Goal: Transaction & Acquisition: Book appointment/travel/reservation

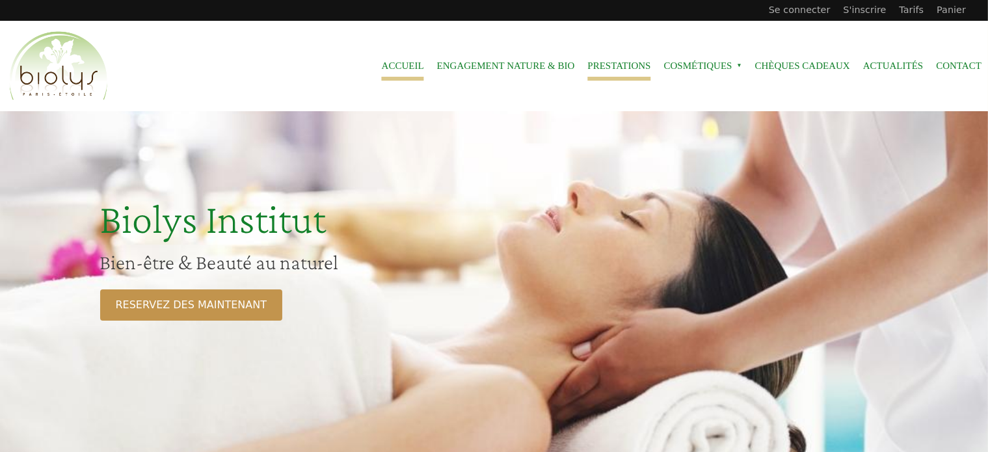
click at [613, 62] on link "Prestations" at bounding box center [618, 65] width 63 height 29
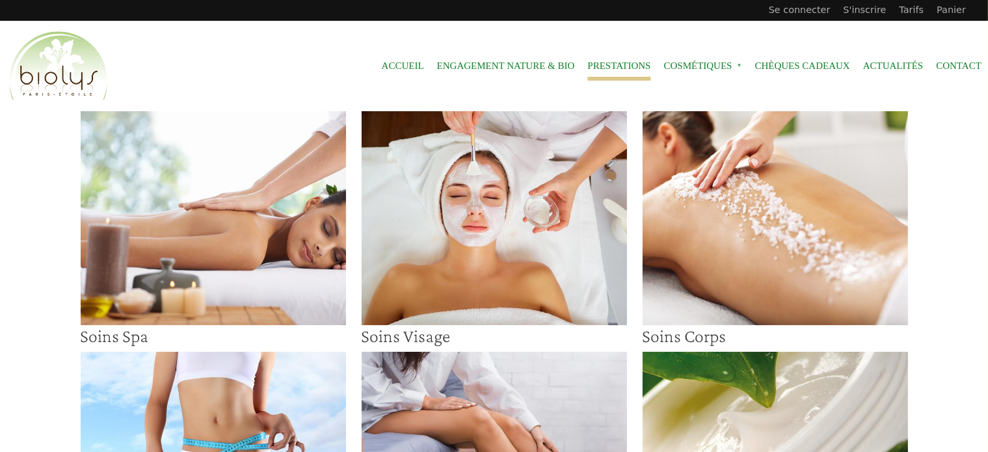
click at [547, 194] on img at bounding box center [494, 218] width 265 height 214
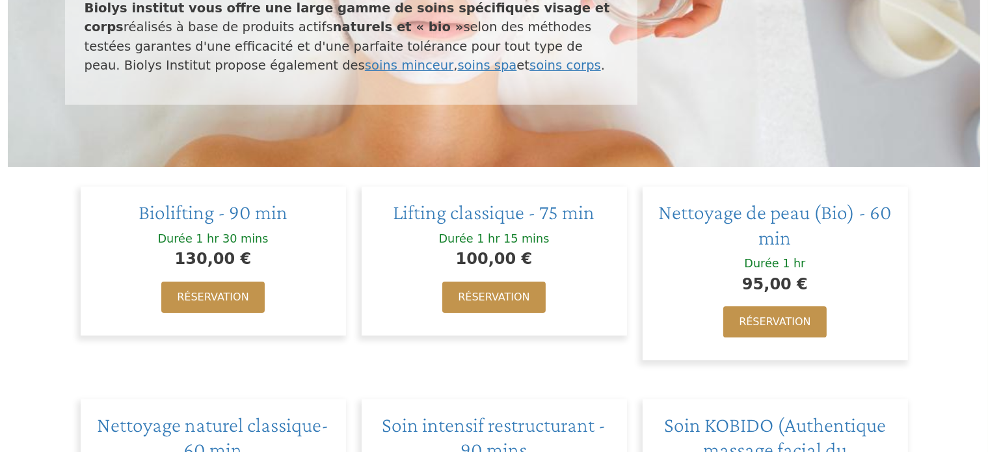
scroll to position [260, 0]
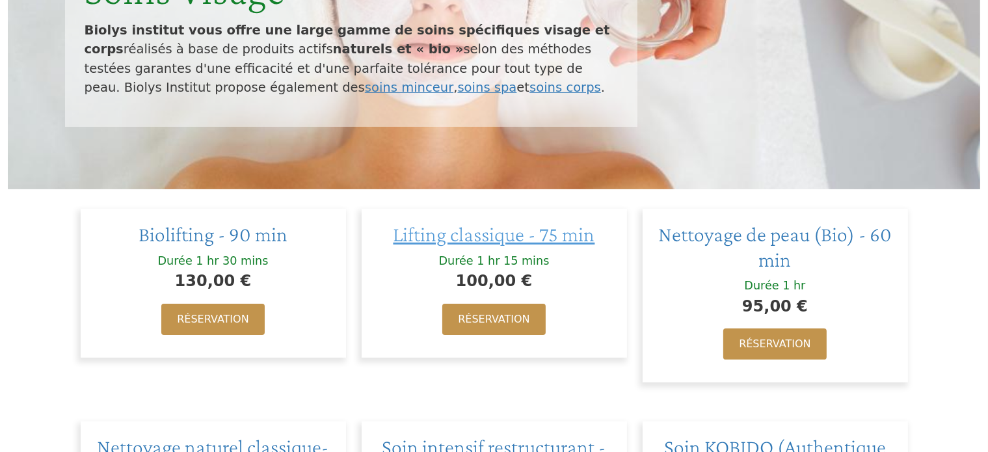
click at [476, 234] on span "Lifting classique - 75 min" at bounding box center [494, 233] width 202 height 23
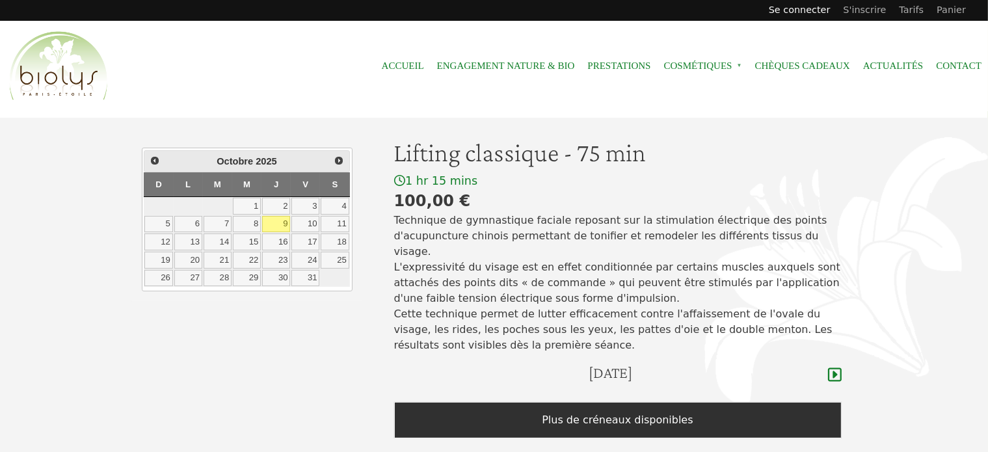
click at [823, 10] on link "Se connecter" at bounding box center [799, 10] width 75 height 21
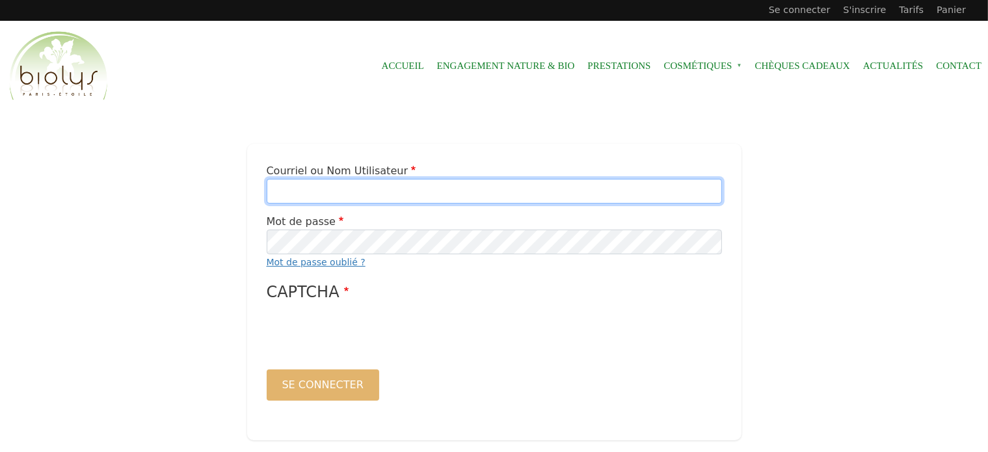
type input "**********"
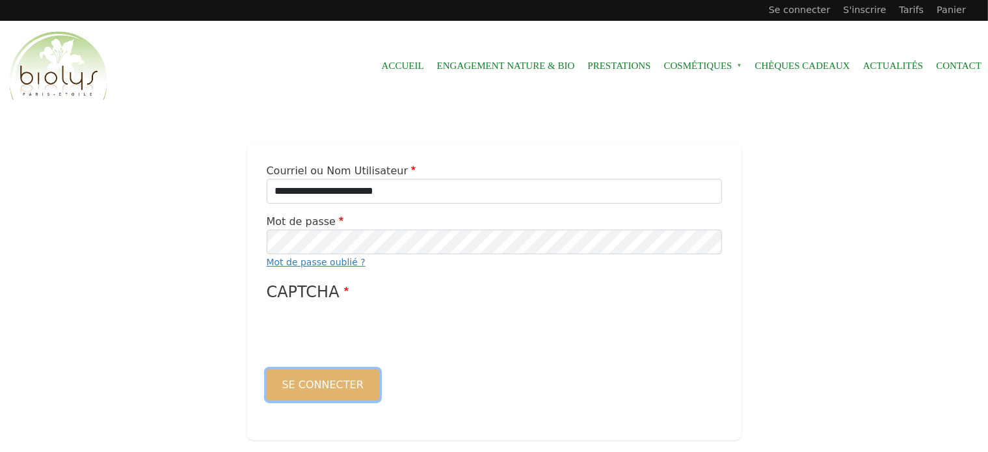
click at [296, 386] on button "Se connecter" at bounding box center [323, 384] width 112 height 31
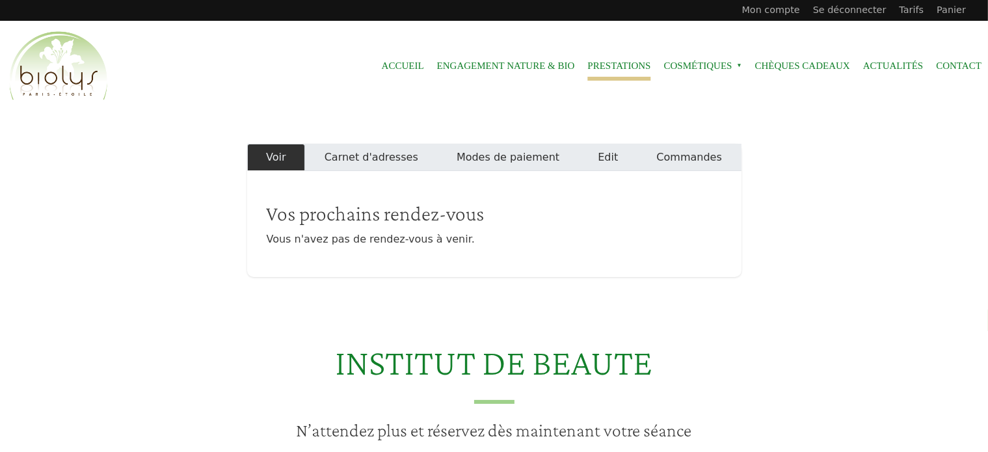
click at [616, 60] on link "Prestations" at bounding box center [618, 65] width 63 height 29
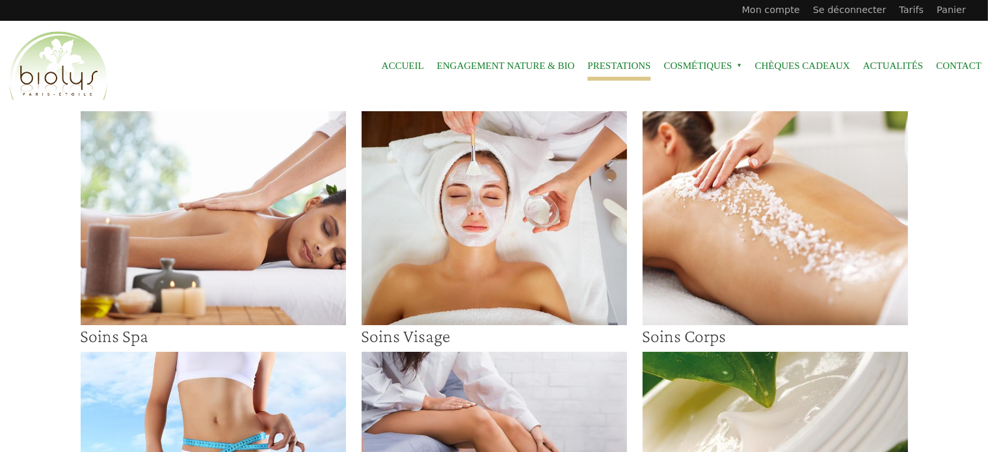
click at [505, 243] on img at bounding box center [494, 218] width 265 height 214
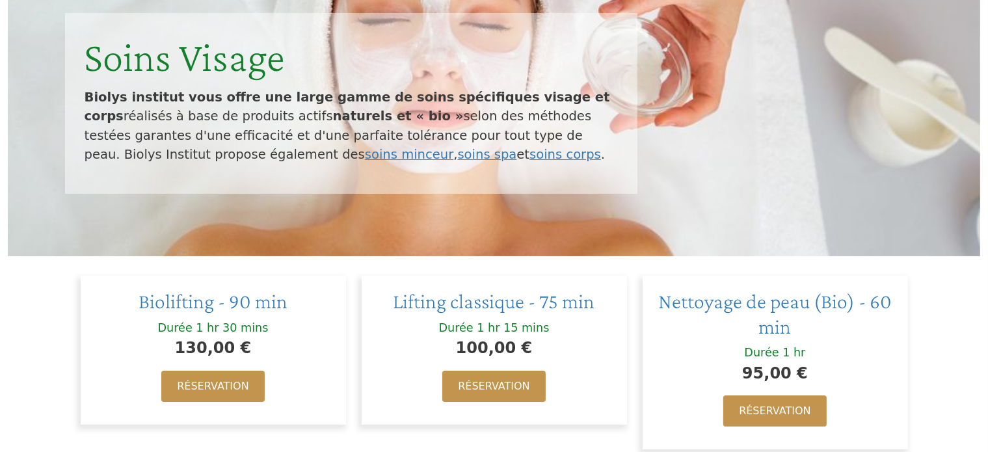
scroll to position [195, 0]
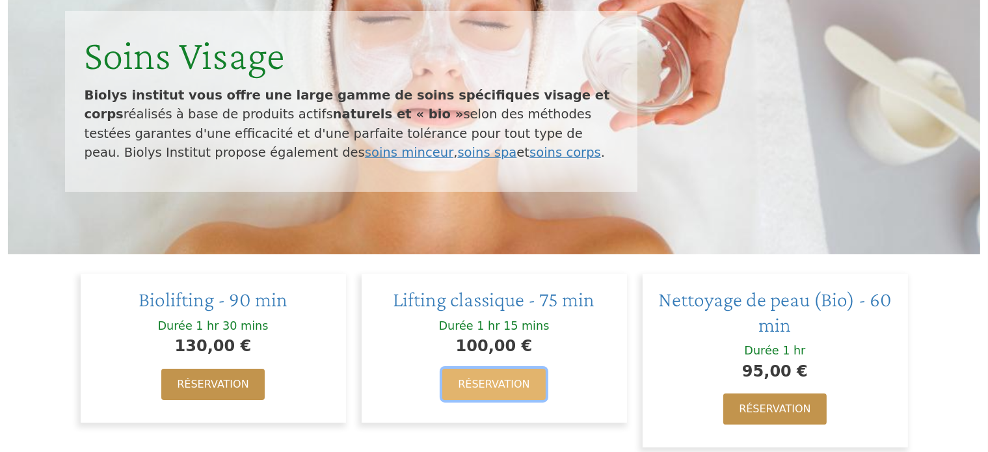
click at [486, 386] on link "Réservation" at bounding box center [493, 384] width 103 height 31
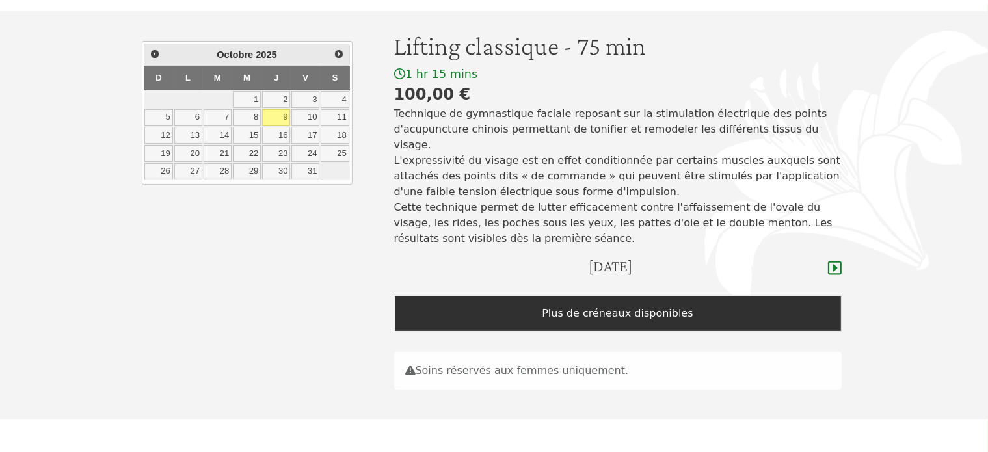
scroll to position [130, 0]
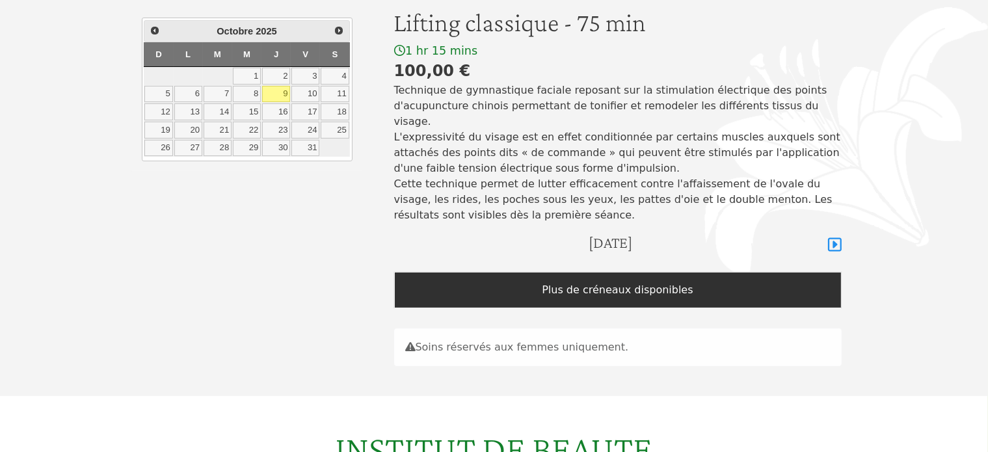
click at [835, 238] on icon at bounding box center [835, 245] width 14 height 14
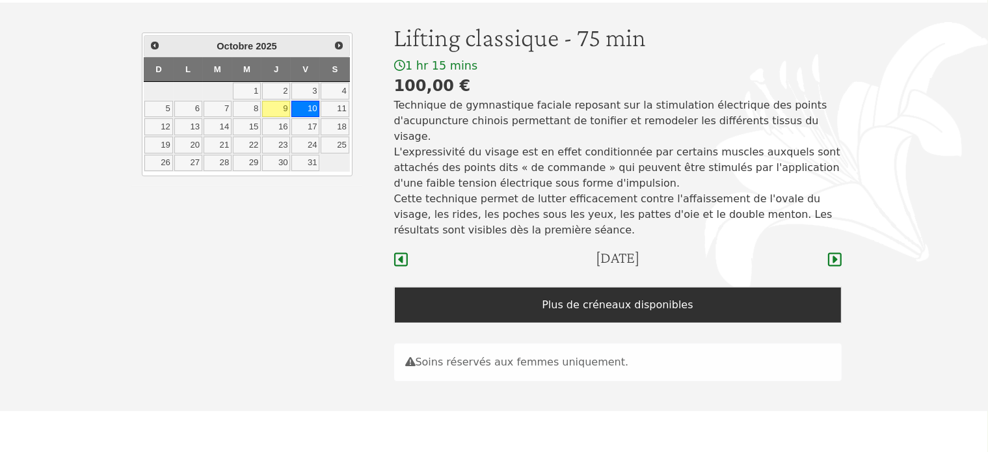
scroll to position [130, 0]
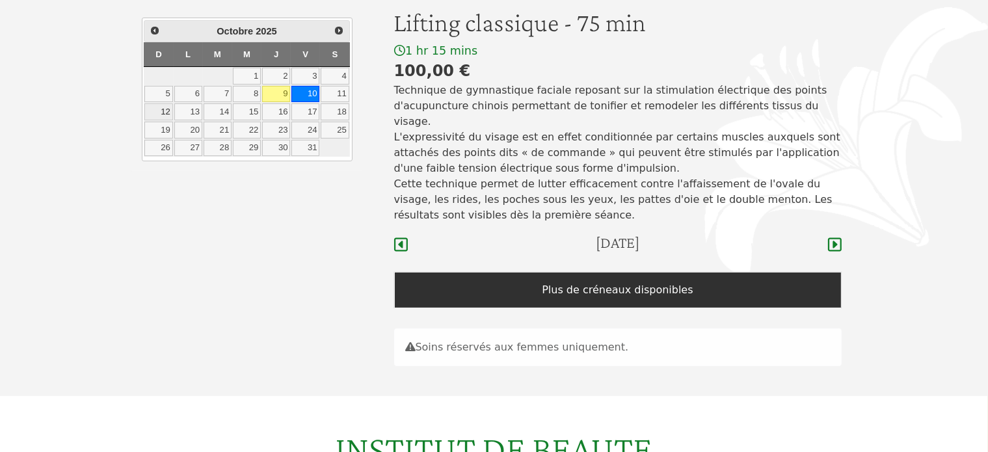
click at [159, 111] on link "12" at bounding box center [158, 111] width 28 height 17
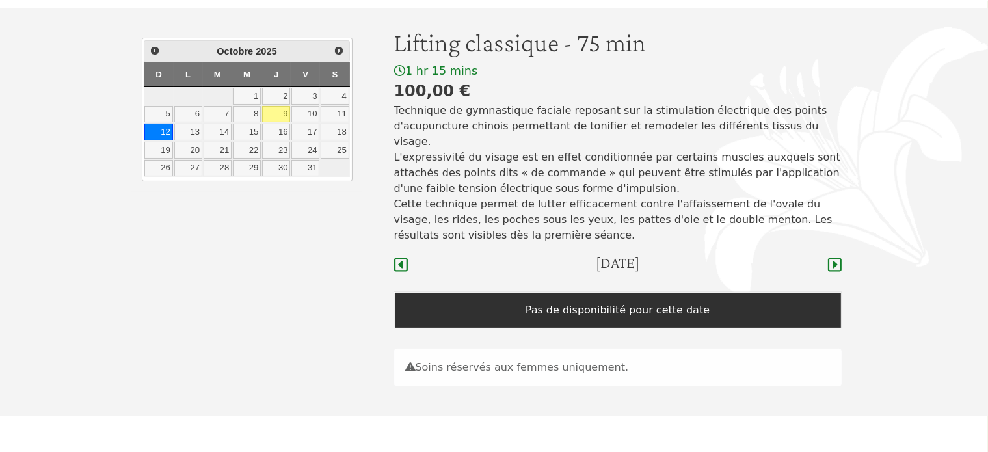
scroll to position [87, 0]
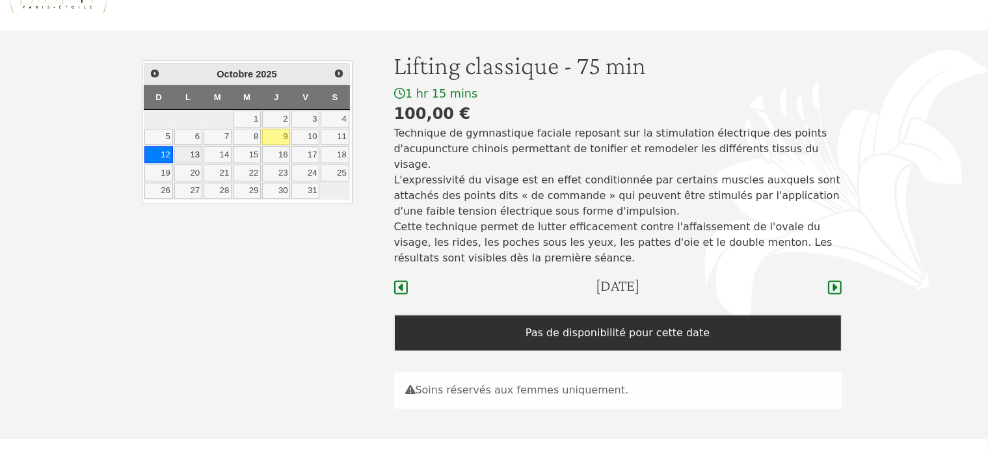
click at [192, 153] on link "13" at bounding box center [188, 154] width 28 height 17
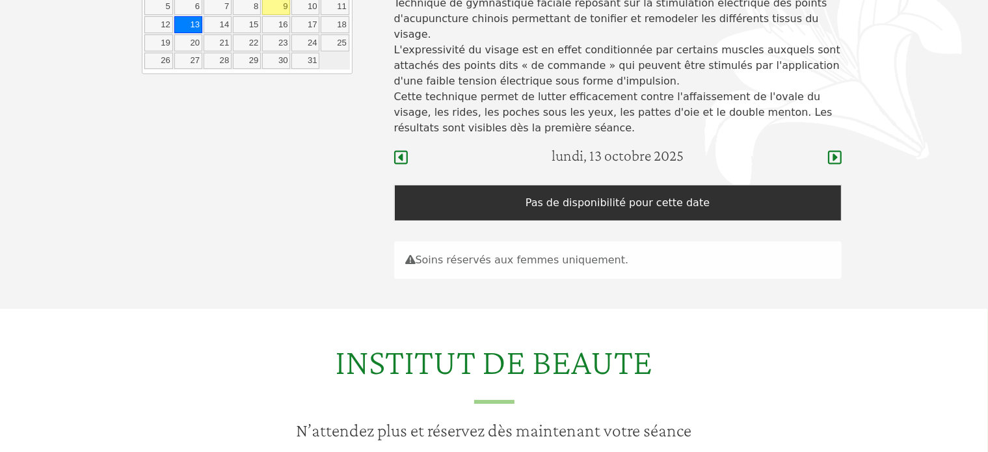
scroll to position [152, 0]
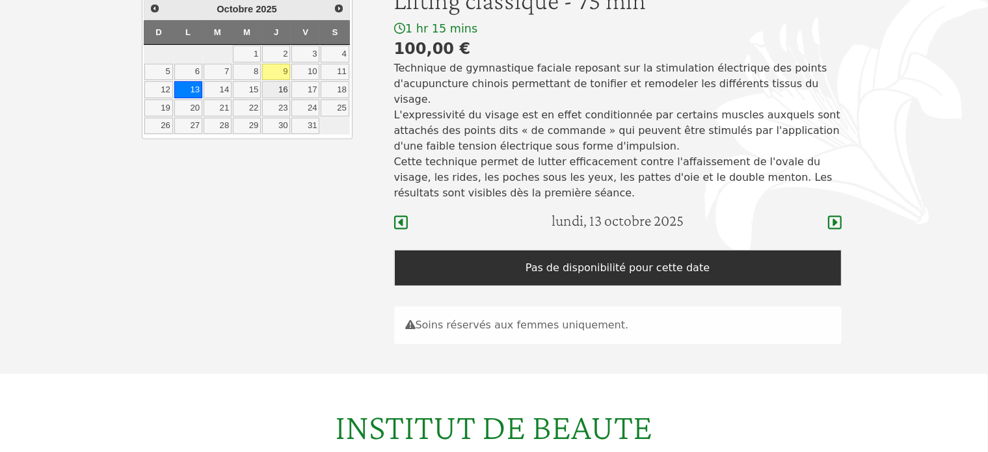
click at [283, 89] on link "16" at bounding box center [276, 89] width 28 height 17
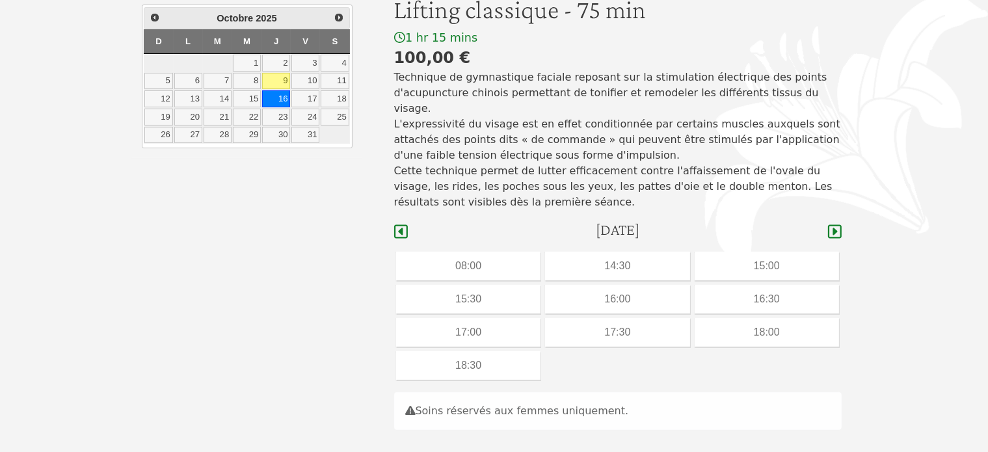
scroll to position [87, 0]
